Goal: Task Accomplishment & Management: Complete application form

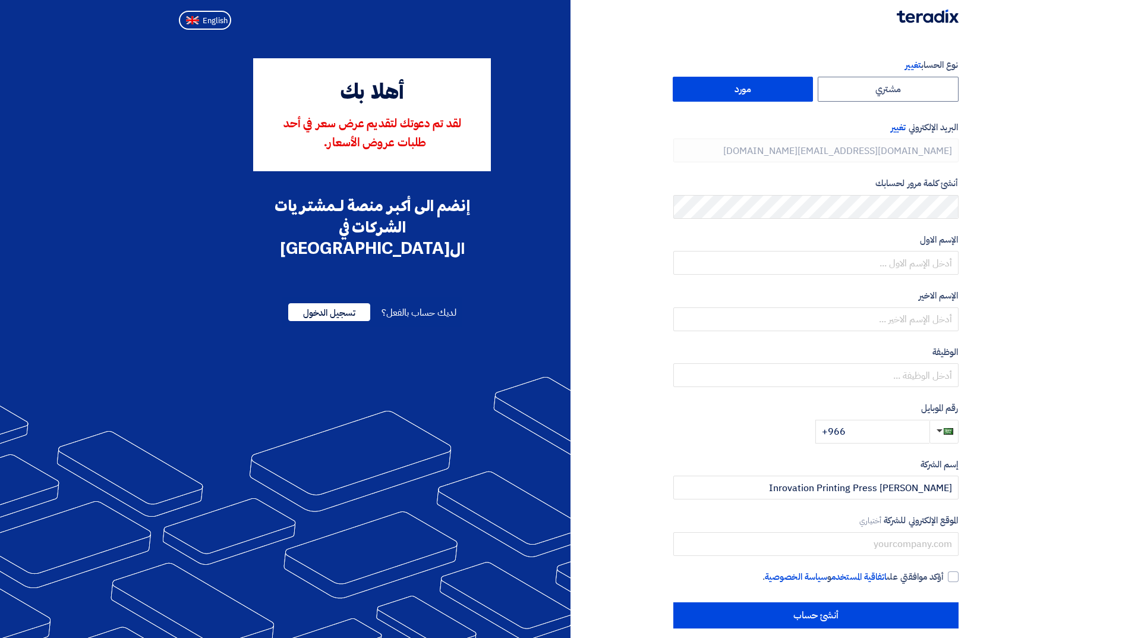
type input "[PHONE_NUMBER]"
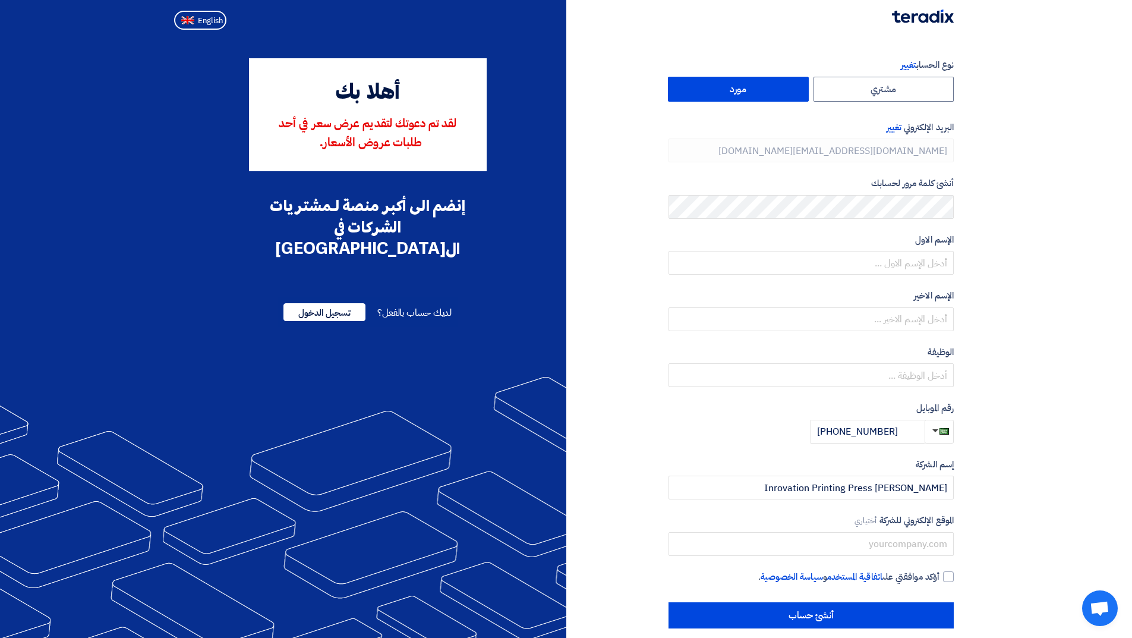
click at [768, 94] on label "مورد" at bounding box center [738, 89] width 141 height 25
click at [768, 94] on input "مورد" at bounding box center [739, 89] width 140 height 24
click at [773, 174] on form "نوع الحساب تغيير مشتري مورد البريد الإلكتروني تغيير [DOMAIN_NAME][EMAIL_ADDRESS…" at bounding box center [811, 250] width 285 height 385
click at [813, 264] on input "text" at bounding box center [811, 263] width 285 height 24
click at [773, 264] on input "text" at bounding box center [811, 263] width 285 height 24
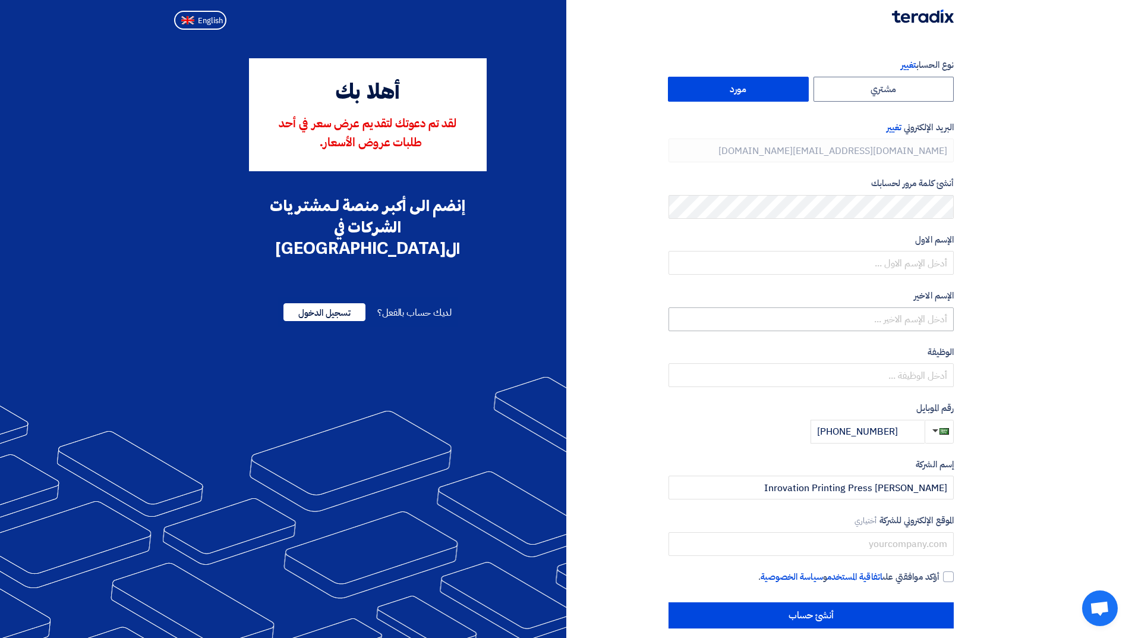
drag, startPoint x: 793, startPoint y: 335, endPoint x: 800, endPoint y: 322, distance: 14.6
click at [796, 330] on form "نوع الحساب تغيير مشتري مورد البريد الإلكتروني تغيير [DOMAIN_NAME][EMAIL_ADDRESS…" at bounding box center [811, 250] width 285 height 385
click at [800, 322] on input "text" at bounding box center [811, 319] width 285 height 24
click at [912, 376] on input "text" at bounding box center [811, 375] width 285 height 24
click at [912, 329] on input "text" at bounding box center [811, 319] width 285 height 24
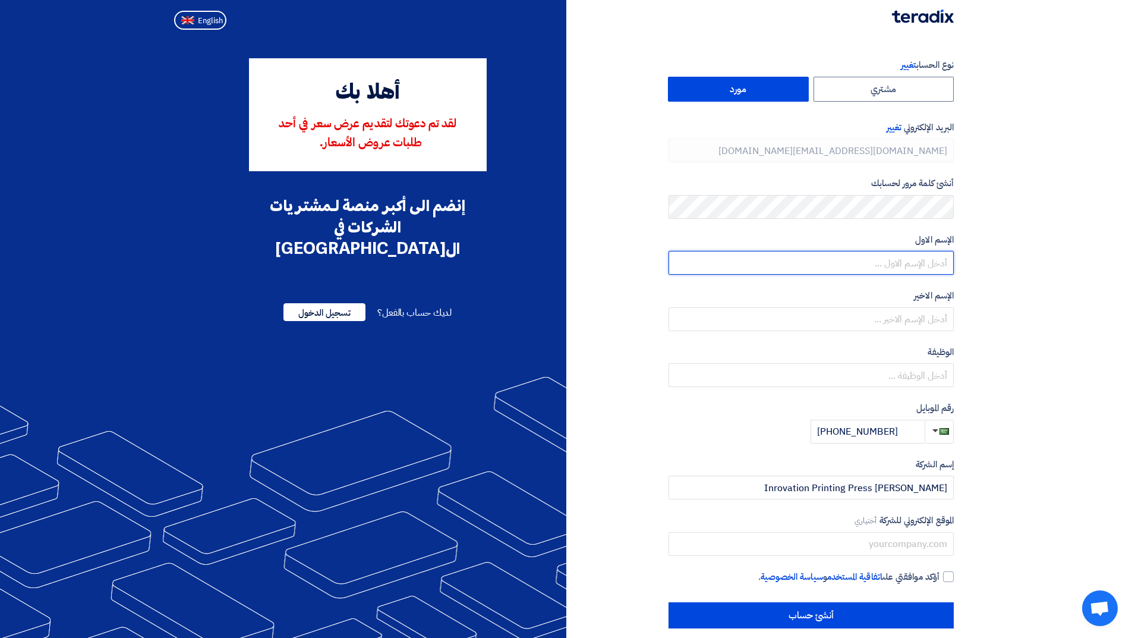
click at [907, 266] on input "text" at bounding box center [811, 263] width 285 height 24
click at [695, 236] on label "الإسم الاول" at bounding box center [811, 240] width 285 height 14
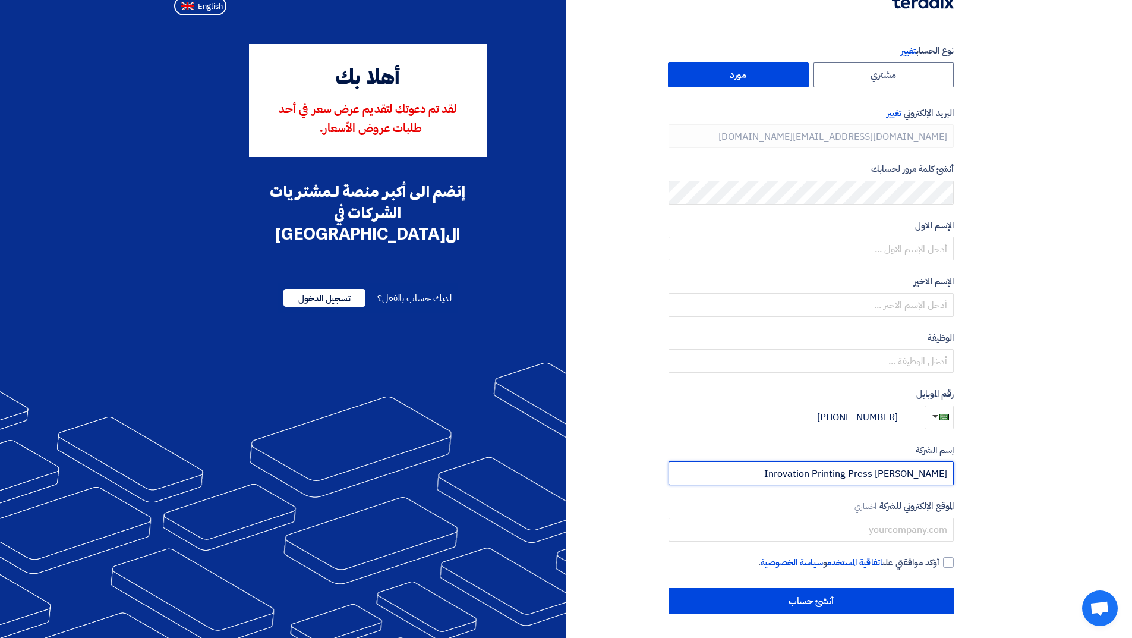
click at [852, 474] on input "[PERSON_NAME] Inrovation Printing Press" at bounding box center [811, 473] width 285 height 24
click at [826, 471] on input "[PERSON_NAME] Inrovation Printing Press" at bounding box center [811, 473] width 285 height 24
click at [827, 471] on input "[PERSON_NAME] Inrovation Printing Press" at bounding box center [811, 473] width 285 height 24
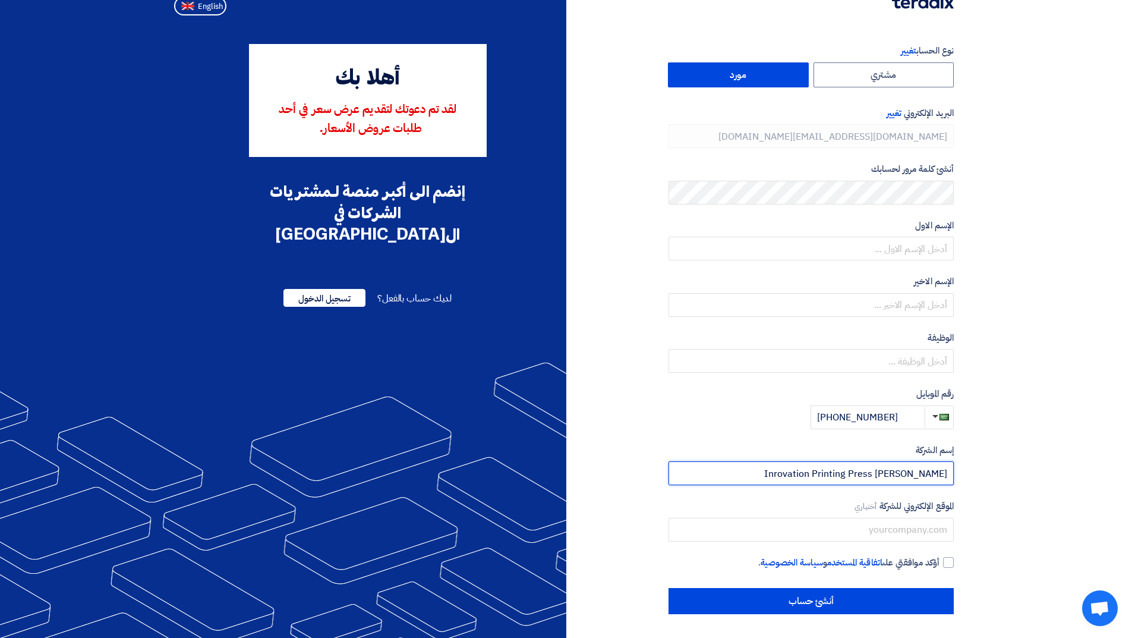
click at [827, 471] on input "[PERSON_NAME] Inrovation Printing Press" at bounding box center [811, 473] width 285 height 24
click at [906, 477] on input "[PERSON_NAME] Inrovation Printing Press" at bounding box center [811, 473] width 285 height 24
click at [903, 471] on input "[PERSON_NAME] Inrovation Printing Press" at bounding box center [811, 473] width 285 height 24
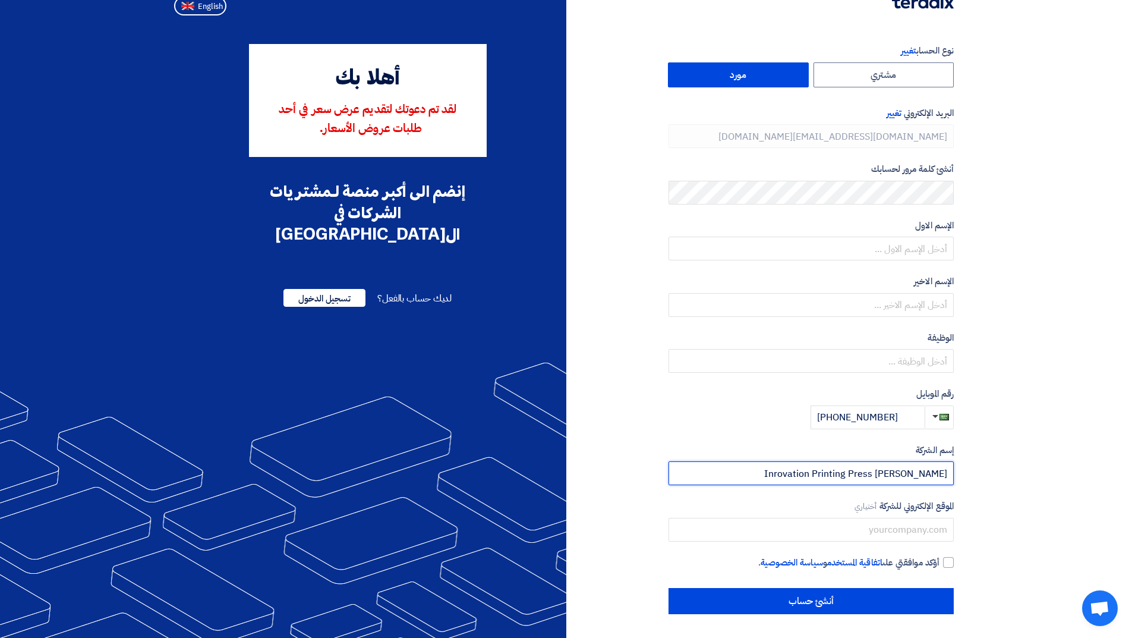
click at [903, 471] on input "[PERSON_NAME] Inrovation Printing Press" at bounding box center [811, 473] width 285 height 24
click at [887, 522] on input "text" at bounding box center [811, 530] width 285 height 24
click at [886, 528] on input "text" at bounding box center [811, 530] width 285 height 24
